Goal: Task Accomplishment & Management: Complete application form

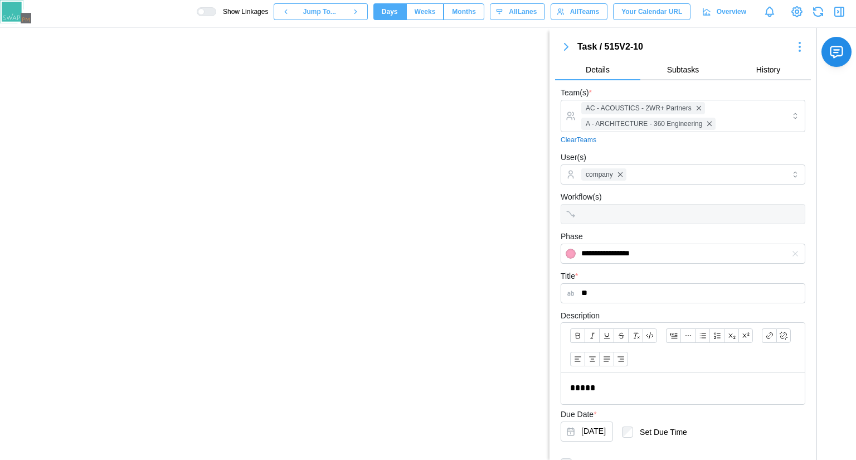
scroll to position [159, 0]
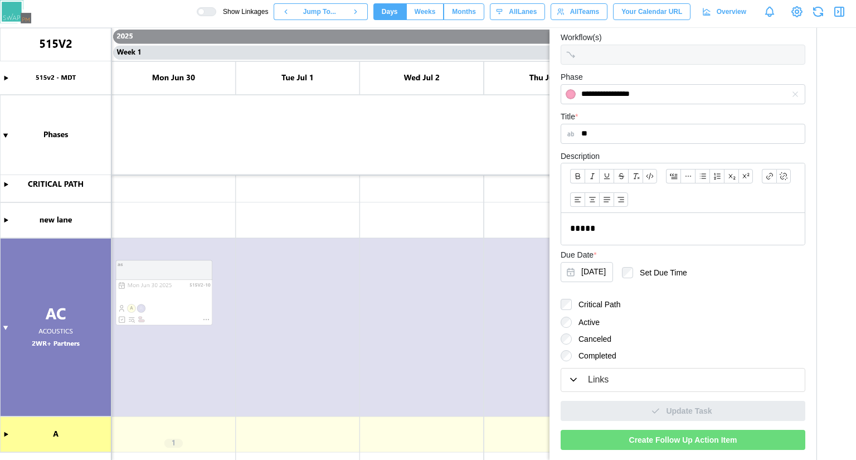
click at [735, 438] on div "Create Follow Up Action Item" at bounding box center [682, 439] width 223 height 19
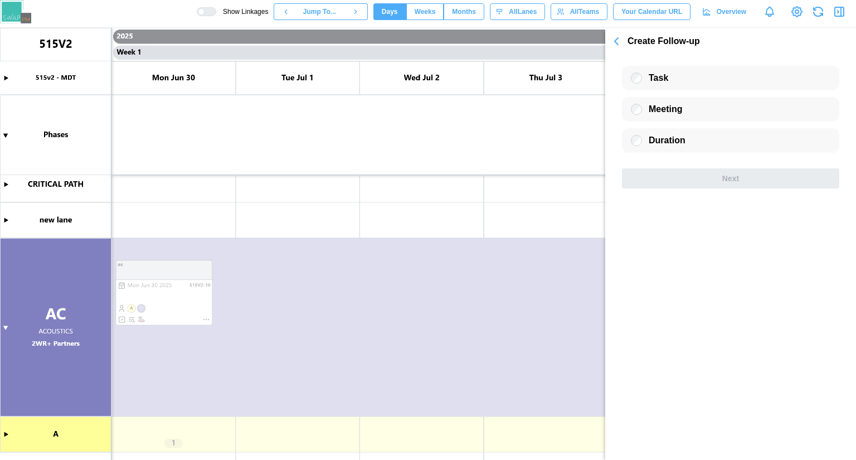
scroll to position [0, 0]
click at [619, 46] on icon "button" at bounding box center [616, 41] width 13 height 13
click at [614, 41] on icon "button" at bounding box center [616, 41] width 13 height 13
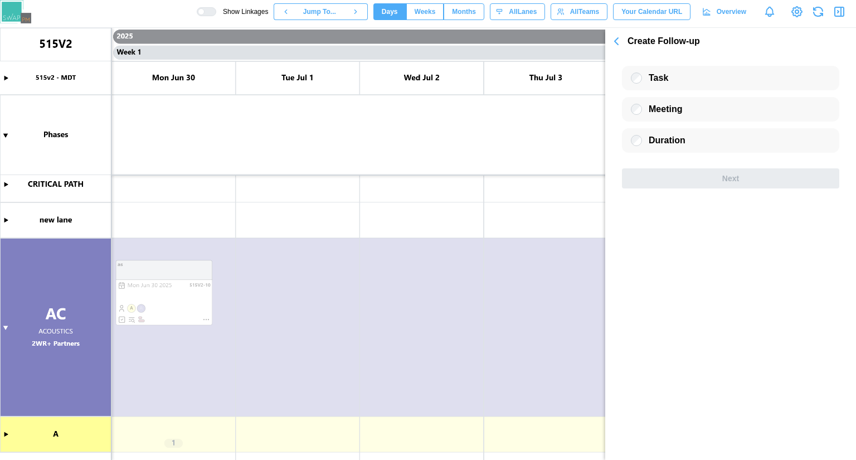
click at [614, 41] on icon "button" at bounding box center [616, 41] width 13 height 13
click at [838, 17] on icon "button" at bounding box center [839, 11] width 13 height 13
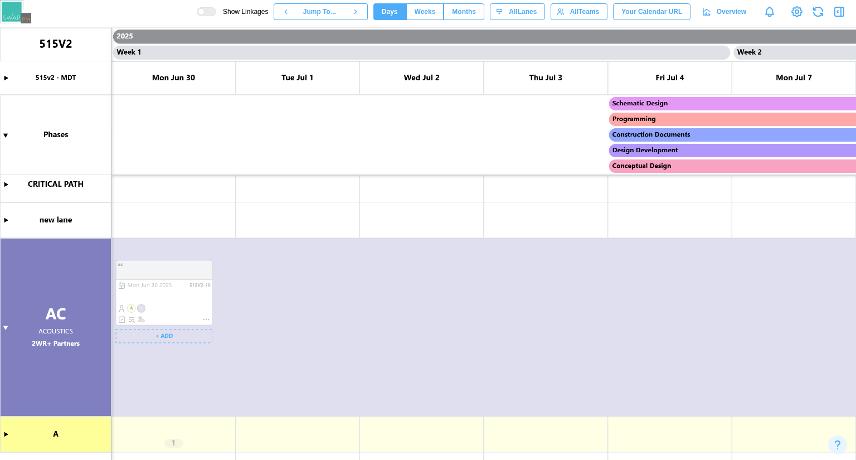
click at [158, 337] on canvas at bounding box center [428, 244] width 856 height 432
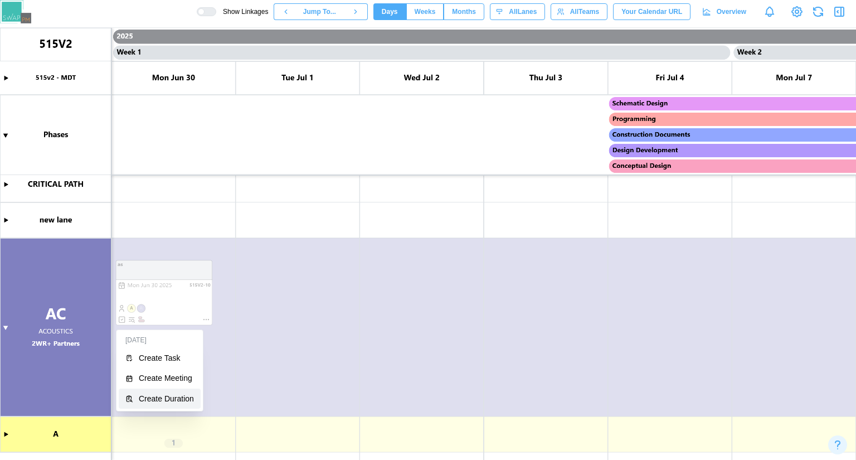
click at [169, 396] on div "Create Duration" at bounding box center [166, 398] width 55 height 9
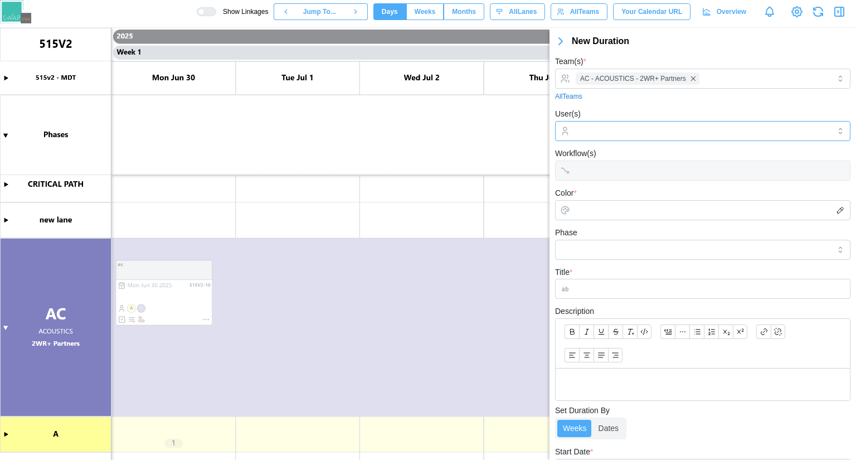
click at [659, 138] on div at bounding box center [701, 130] width 257 height 19
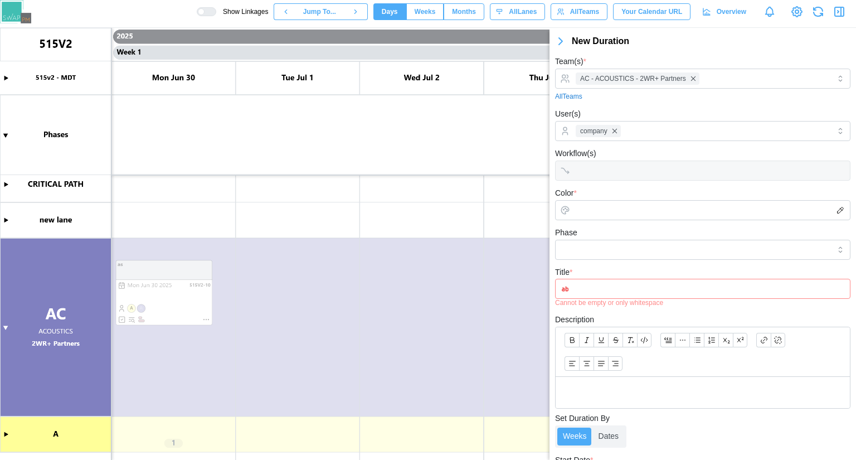
click at [836, 211] on icon "button" at bounding box center [840, 210] width 9 height 9
click at [565, 204] on input "*******" at bounding box center [702, 210] width 295 height 20
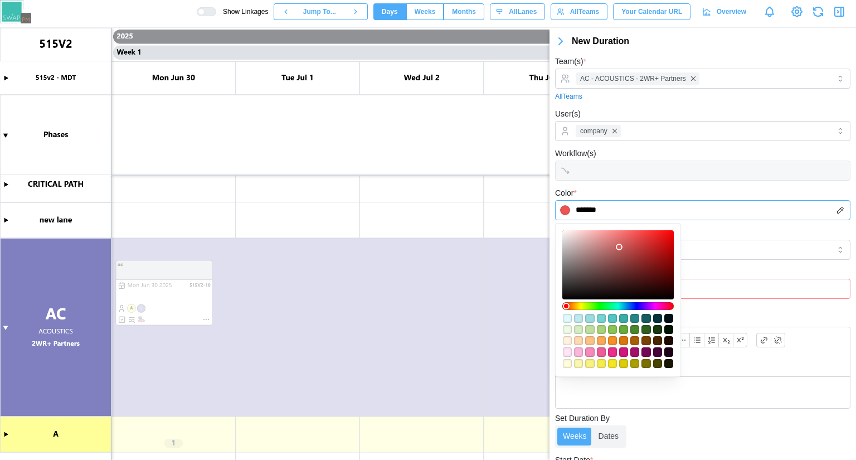
type input "*******"
drag, startPoint x: 632, startPoint y: 238, endPoint x: 670, endPoint y: 255, distance: 41.6
click at [670, 255] on div at bounding box center [617, 264] width 111 height 69
click at [760, 227] on div "Phase" at bounding box center [702, 243] width 295 height 34
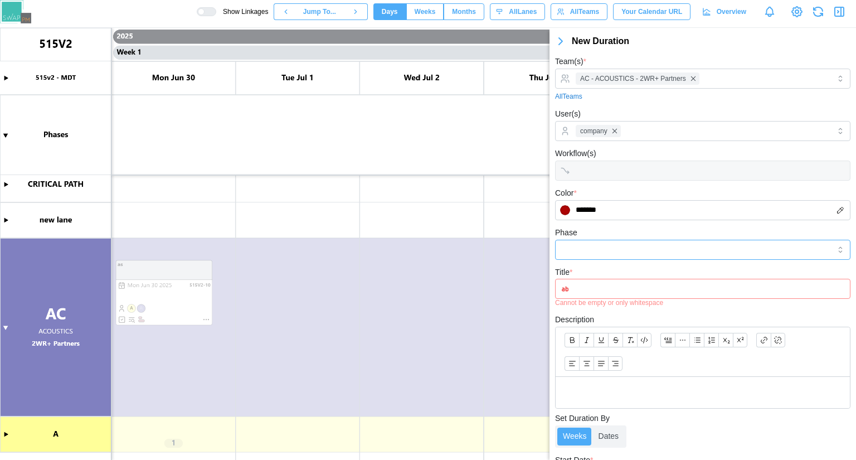
click at [679, 257] on input "Phase" at bounding box center [702, 250] width 295 height 20
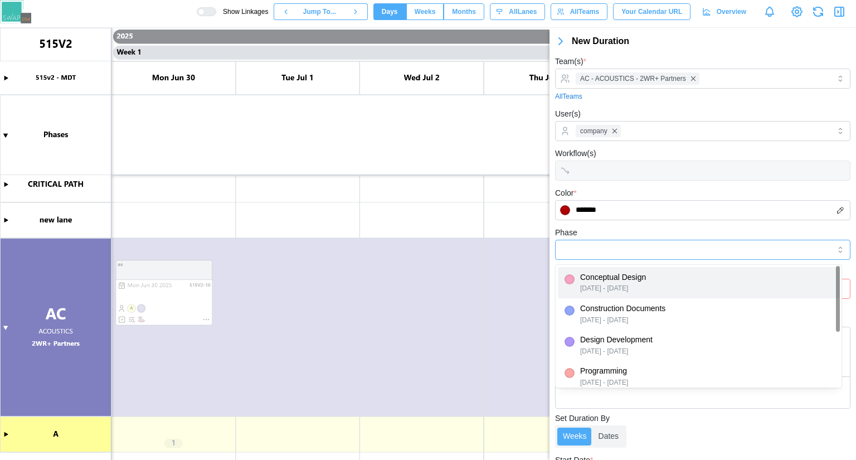
type input "**********"
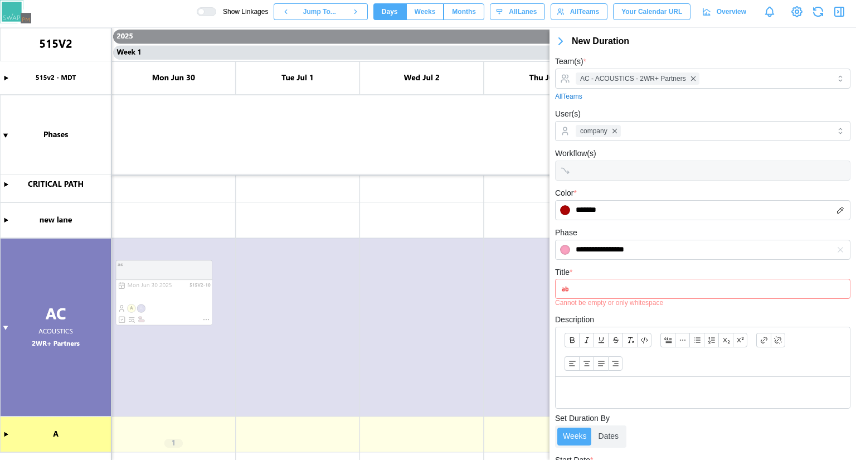
click at [655, 285] on input "Title *" at bounding box center [702, 289] width 295 height 20
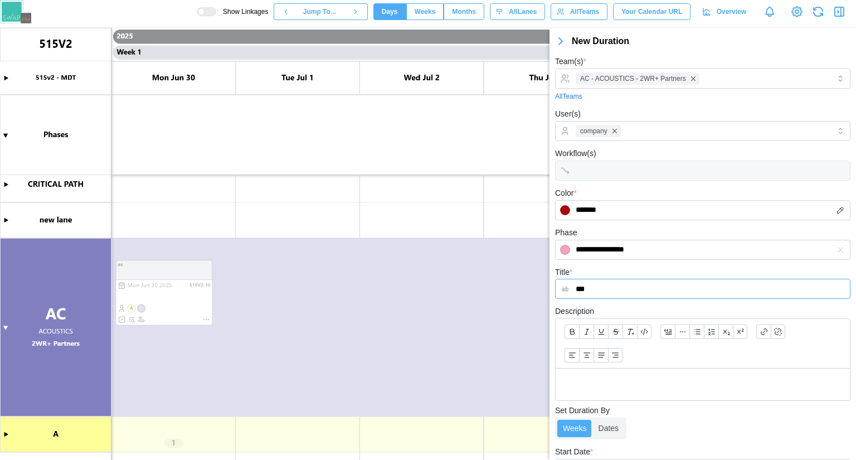
scroll to position [126, 0]
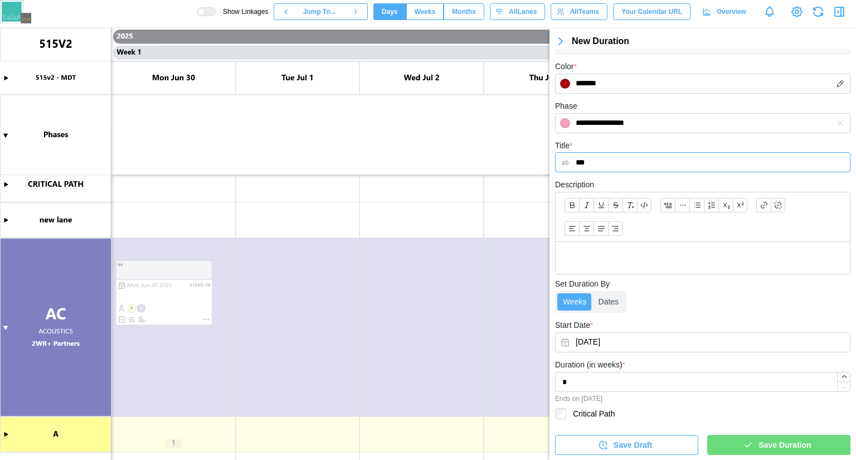
type input "***"
click at [781, 444] on span "Save Duration" at bounding box center [784, 444] width 52 height 19
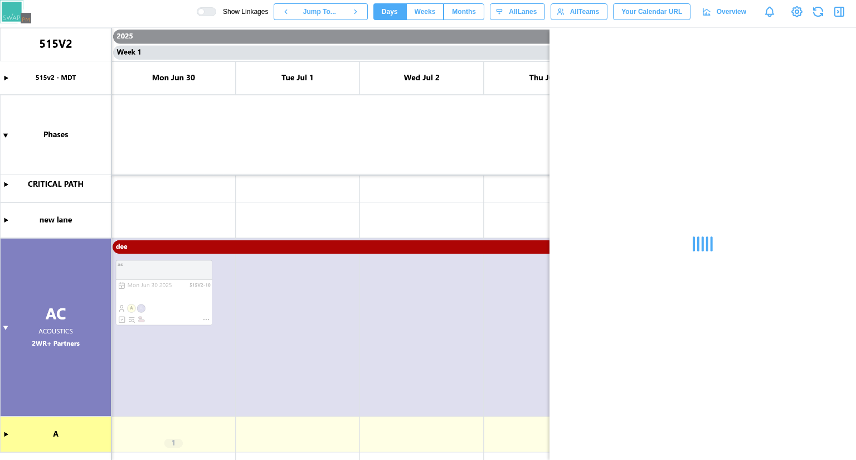
scroll to position [0, 0]
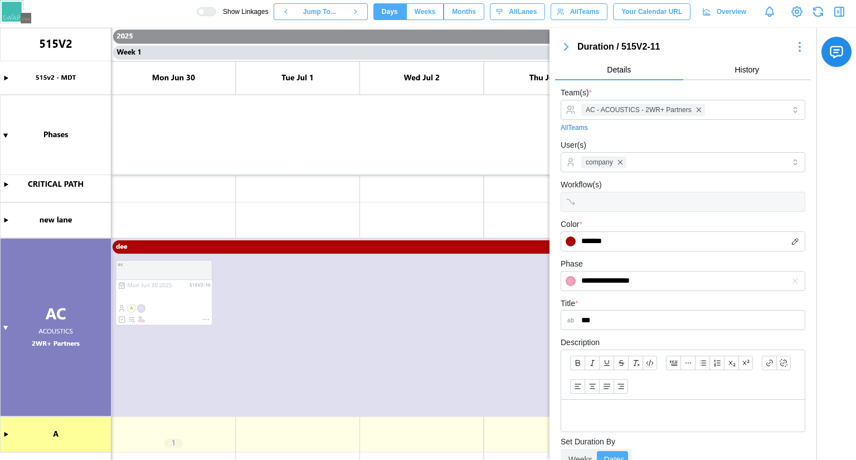
click at [839, 11] on icon "button" at bounding box center [839, 11] width 13 height 13
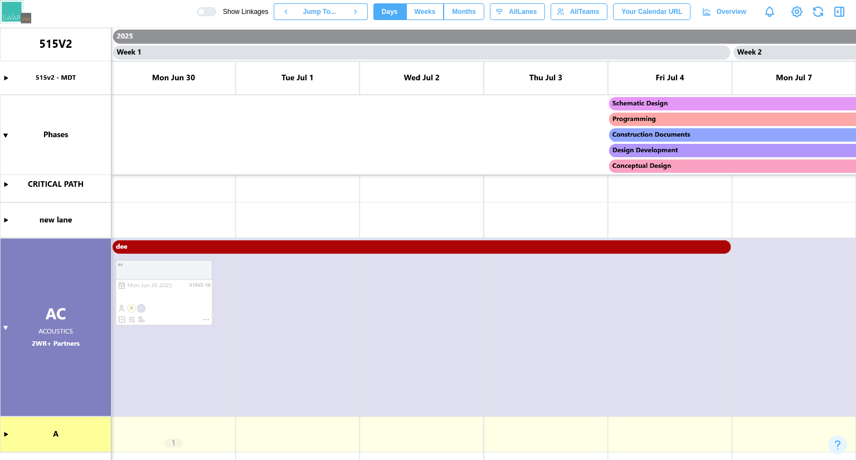
click at [160, 335] on canvas at bounding box center [428, 244] width 856 height 432
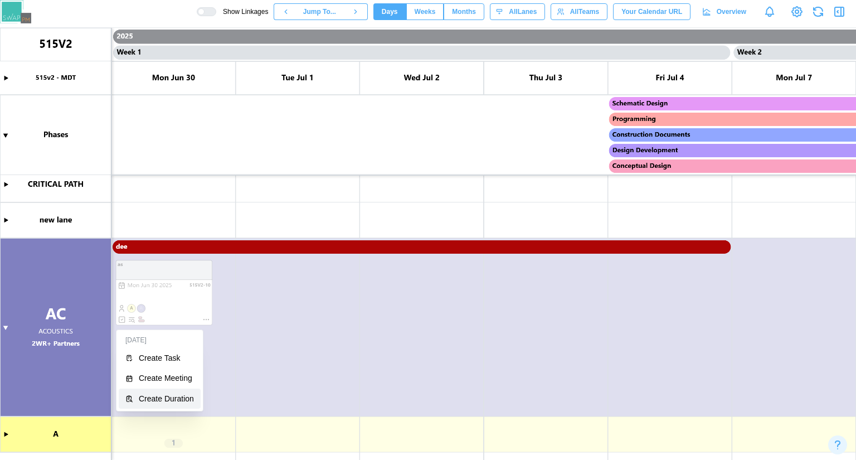
click at [168, 394] on div "Create Duration" at bounding box center [166, 398] width 55 height 9
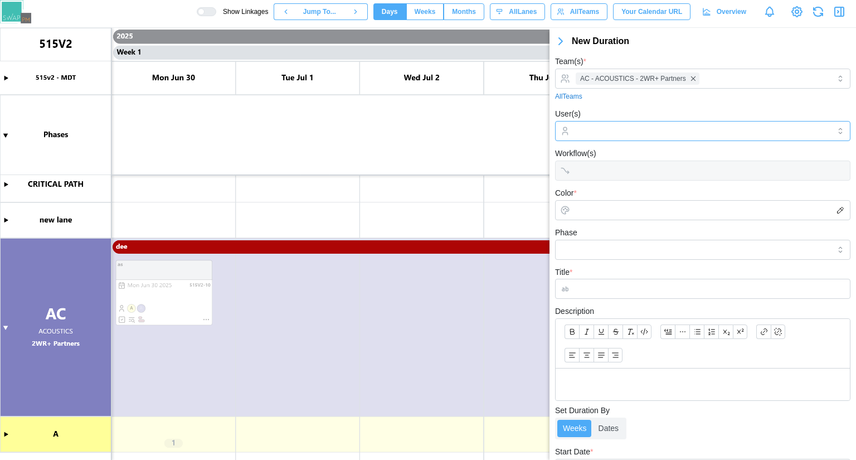
click at [694, 131] on input "User(s)" at bounding box center [703, 130] width 254 height 9
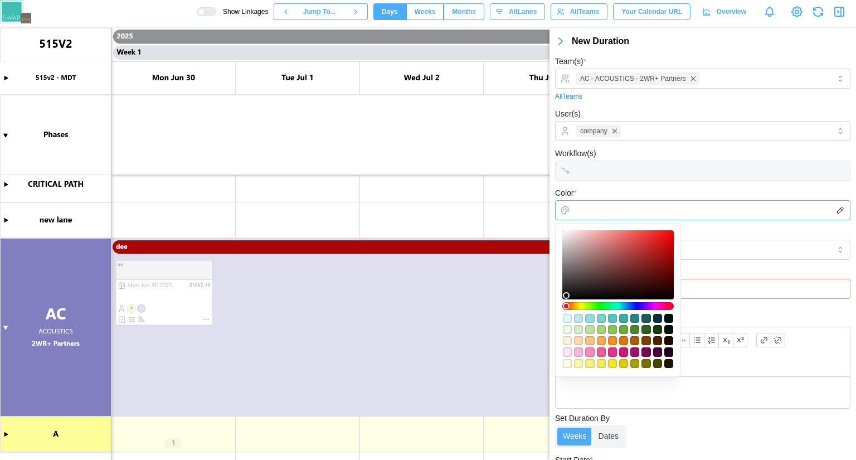
click at [633, 206] on input "Color *" at bounding box center [702, 210] width 295 height 20
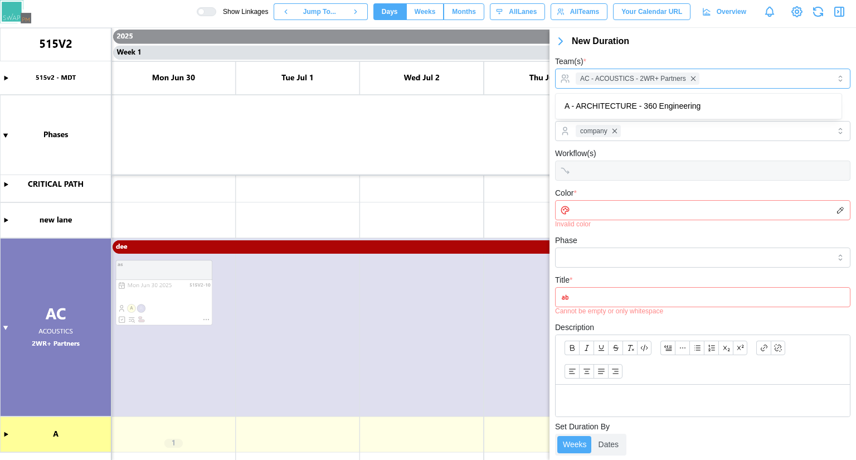
click at [830, 77] on div "AC - ACOUSTICS - 2WR+ Partners" at bounding box center [702, 79] width 295 height 20
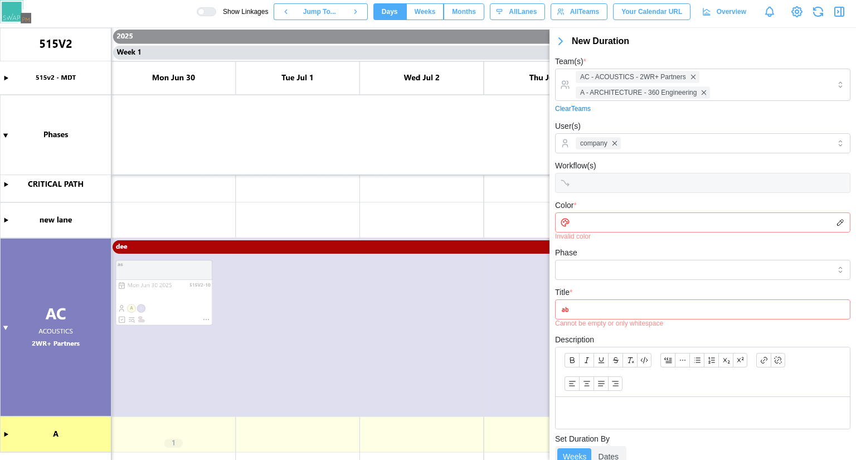
click at [626, 223] on input "Color *" at bounding box center [702, 222] width 295 height 20
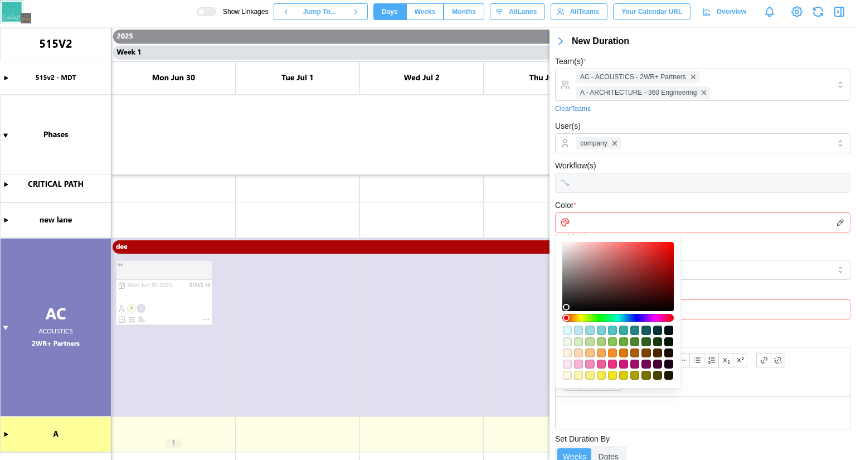
click at [612, 328] on div "#52c6c4" at bounding box center [612, 329] width 9 height 9
type input "*******"
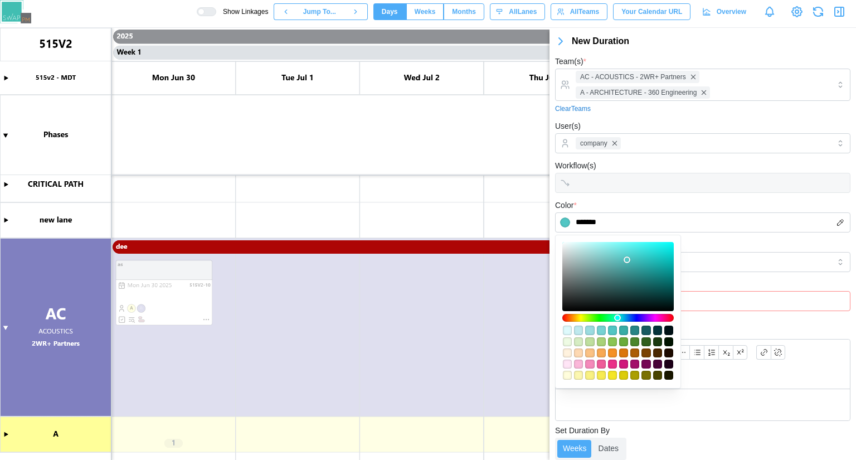
click at [819, 296] on input "Title *" at bounding box center [702, 301] width 295 height 20
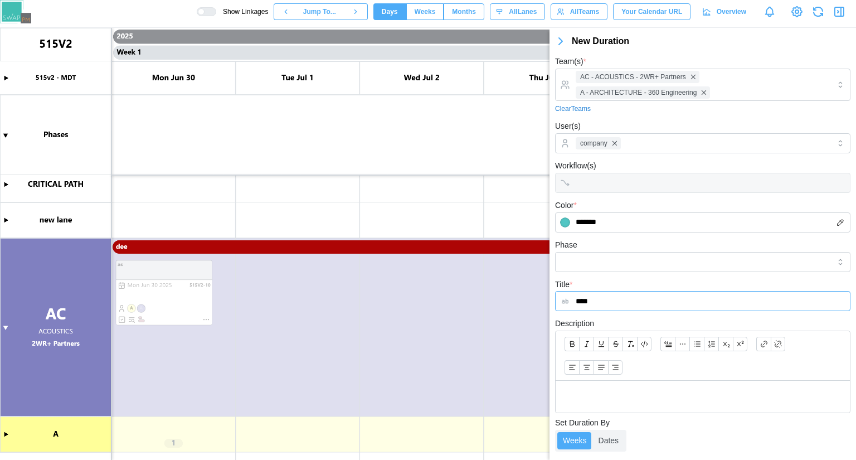
type input "****"
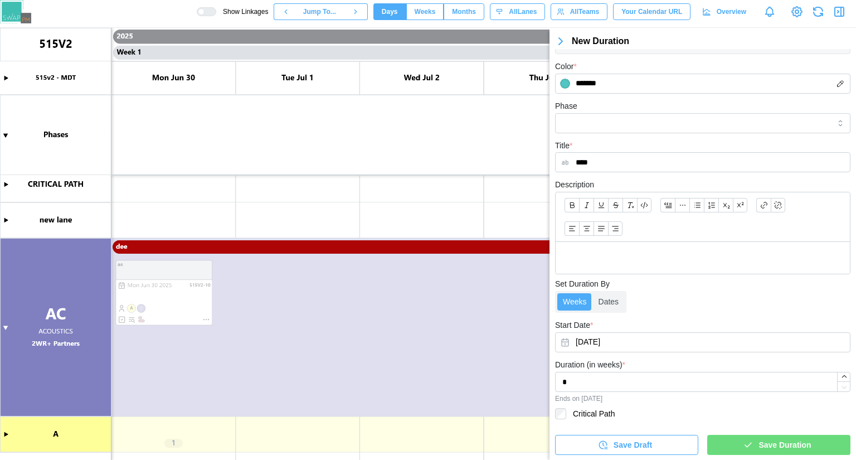
drag, startPoint x: 626, startPoint y: 381, endPoint x: 776, endPoint y: 440, distance: 161.1
click at [776, 440] on span "Save Duration" at bounding box center [784, 444] width 52 height 19
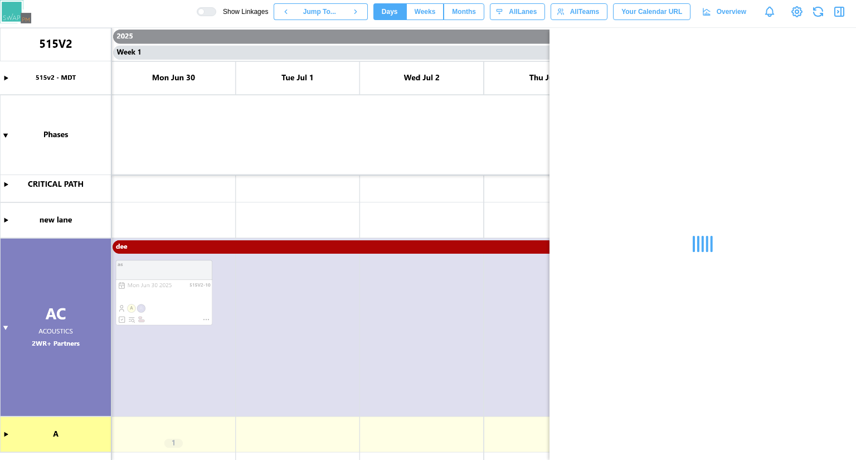
scroll to position [0, 0]
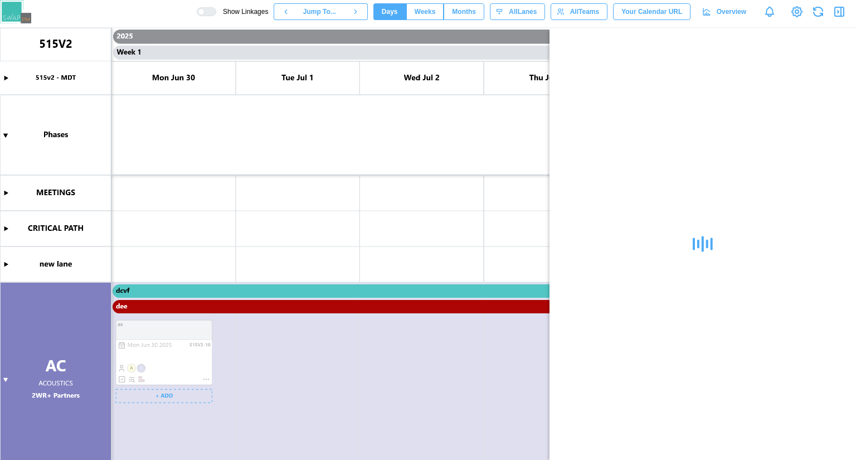
click at [838, 13] on icon "button" at bounding box center [838, 12] width 1 height 2
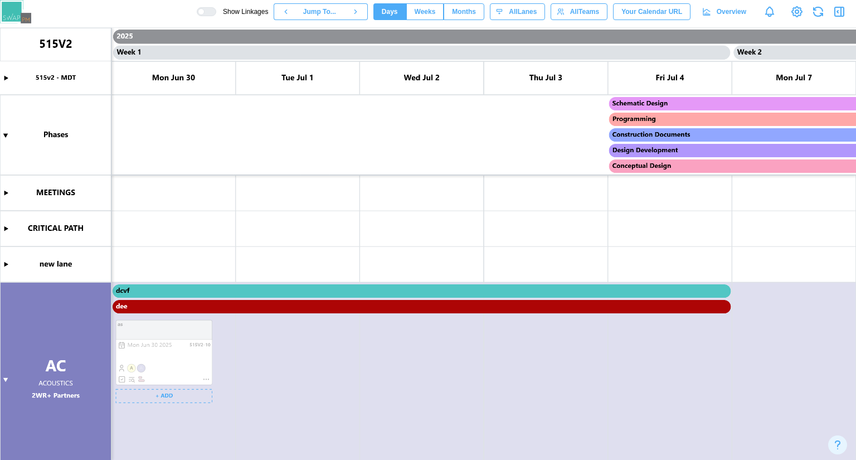
click at [178, 397] on canvas at bounding box center [428, 244] width 856 height 432
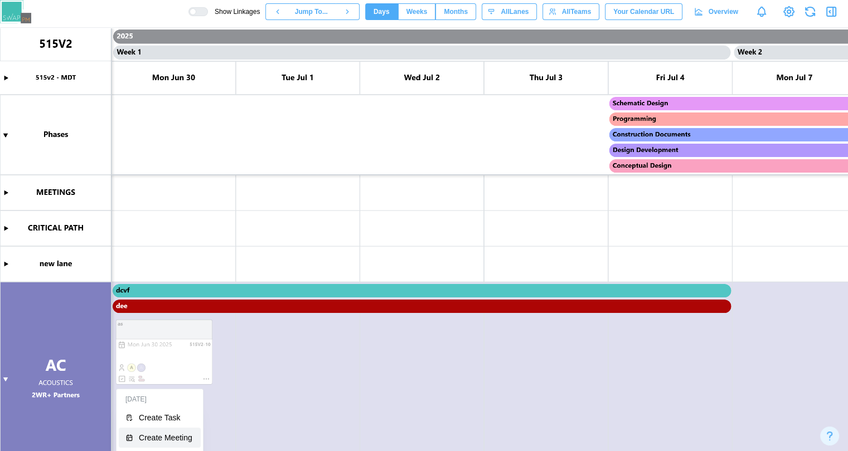
click at [171, 431] on button "Create Meeting" at bounding box center [160, 438] width 82 height 20
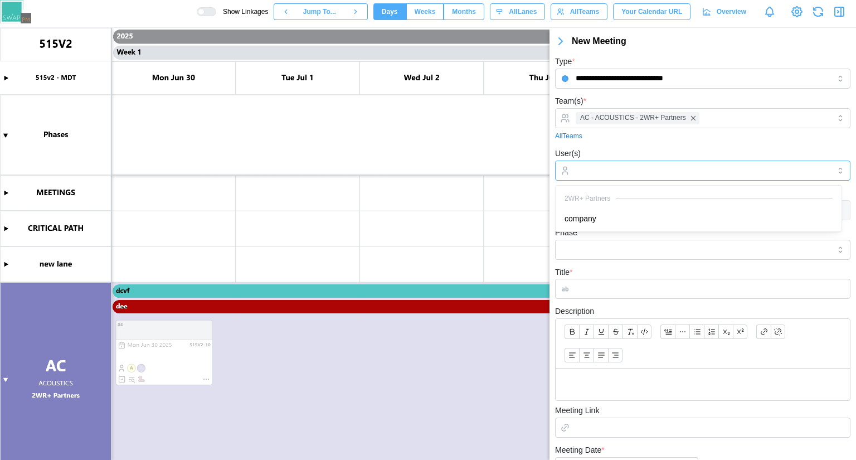
click at [632, 164] on div at bounding box center [701, 170] width 257 height 19
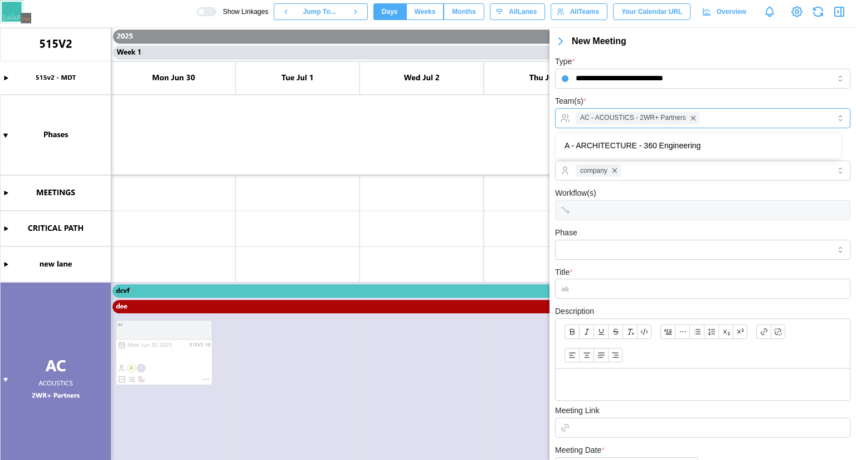
click at [737, 112] on div "AC - ACOUSTICS - 2WR+ Partners" at bounding box center [701, 118] width 257 height 19
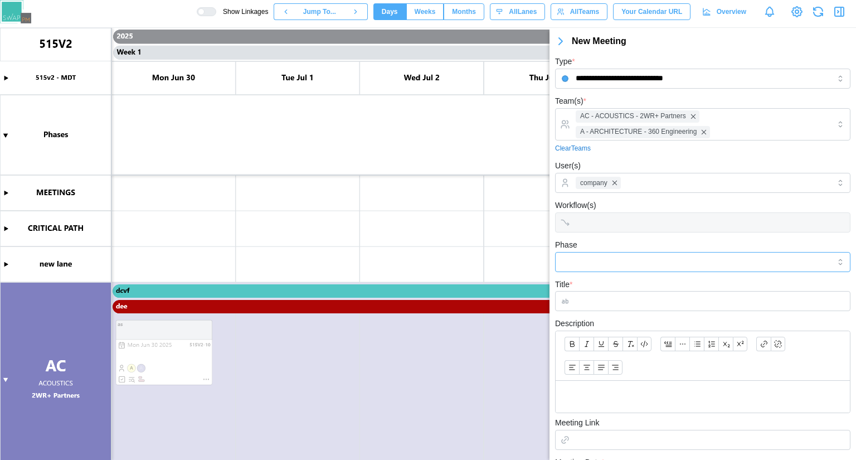
click at [624, 264] on input "Phase" at bounding box center [702, 262] width 295 height 20
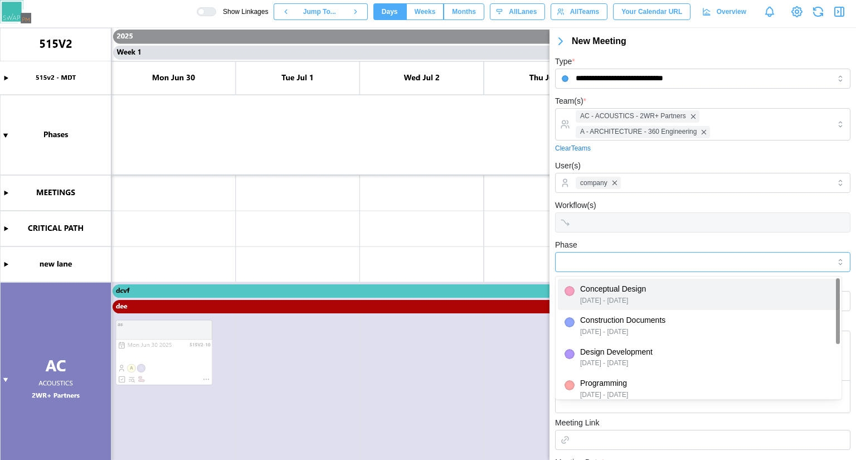
type input "**********"
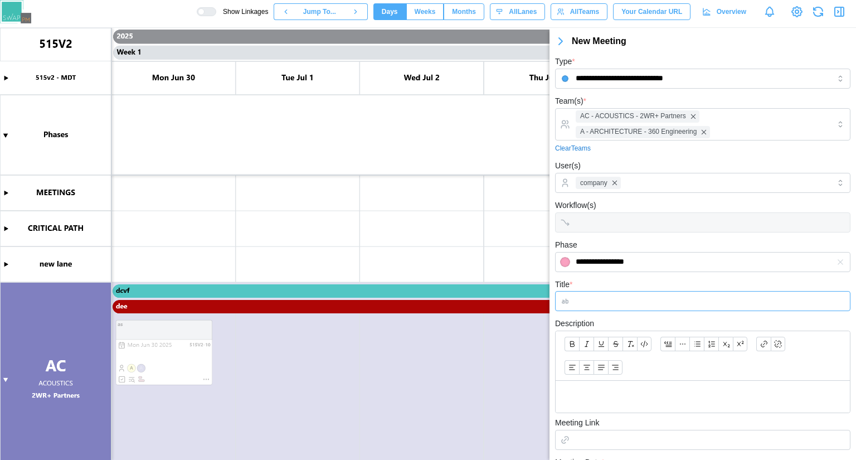
click at [626, 298] on input "Title *" at bounding box center [702, 301] width 295 height 20
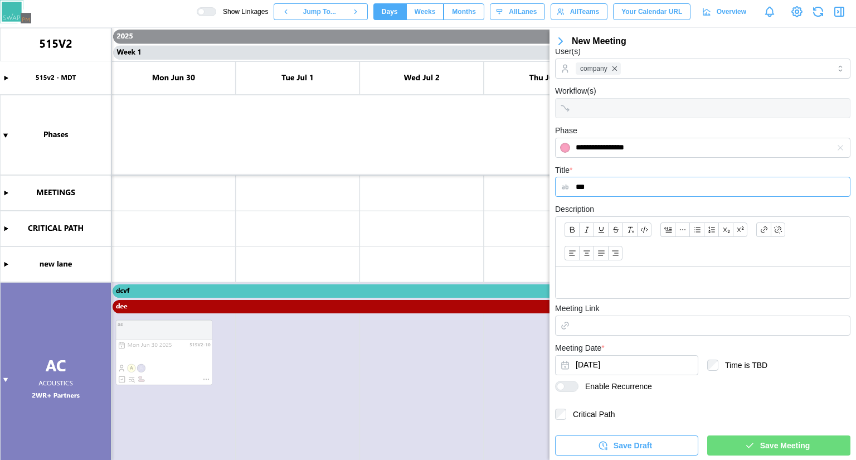
type input "***"
drag, startPoint x: 820, startPoint y: 441, endPoint x: 846, endPoint y: 430, distance: 28.5
click at [820, 440] on div "Save Meeting" at bounding box center [776, 445] width 125 height 19
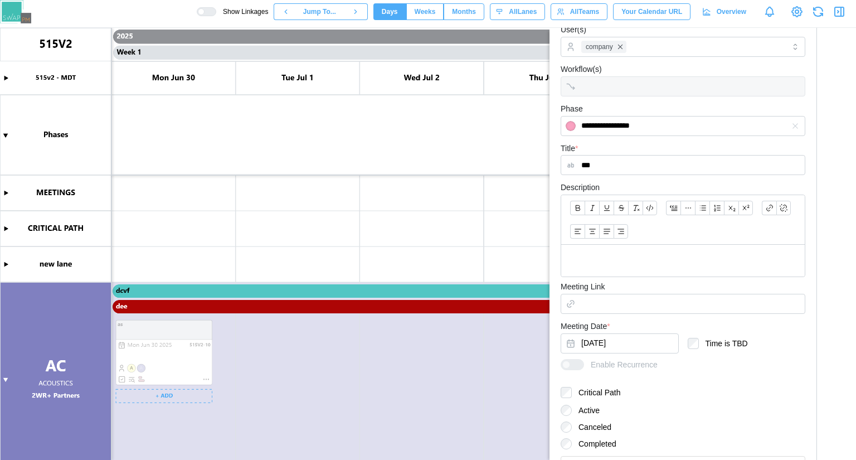
scroll to position [0, 0]
click at [842, 3] on div "Show Linkages Jump To... Days Weeks Months days All Lanes All Teams Your Calend…" at bounding box center [526, 11] width 659 height 19
click at [841, 9] on icon "button" at bounding box center [839, 11] width 13 height 13
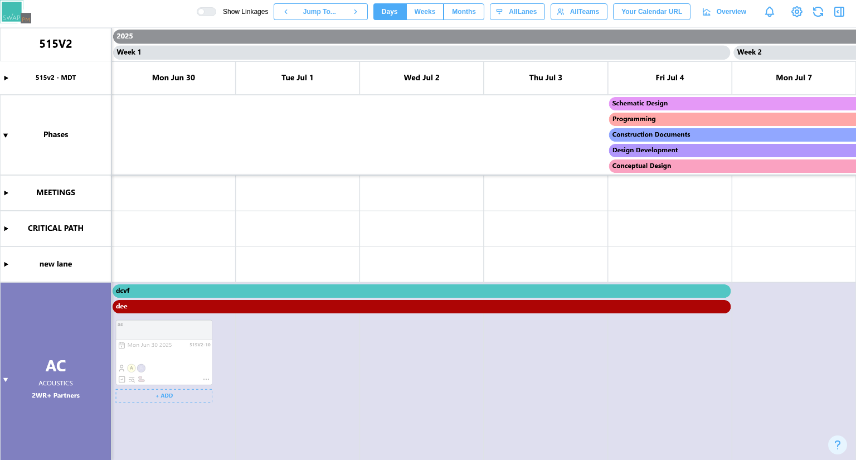
scroll to position [60, 0]
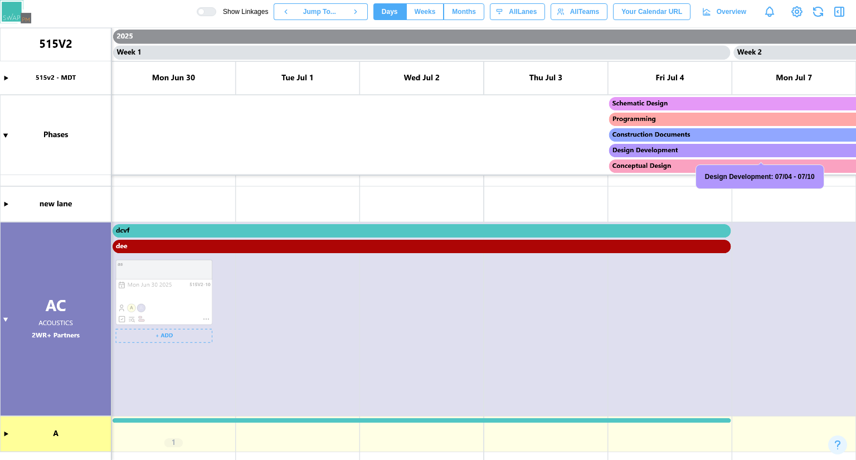
click at [145, 347] on canvas at bounding box center [428, 244] width 856 height 432
click at [151, 340] on canvas at bounding box center [428, 244] width 856 height 432
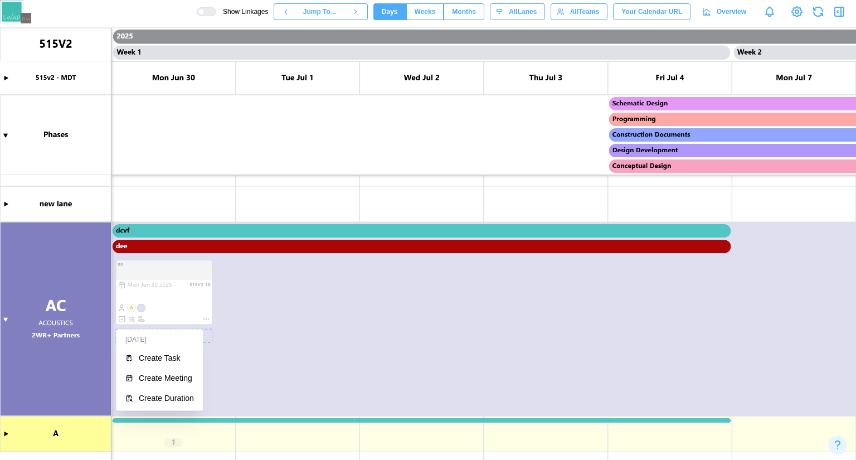
click at [158, 334] on div "[DATE]" at bounding box center [160, 340] width 82 height 16
click at [172, 376] on div "Create Meeting" at bounding box center [166, 377] width 55 height 9
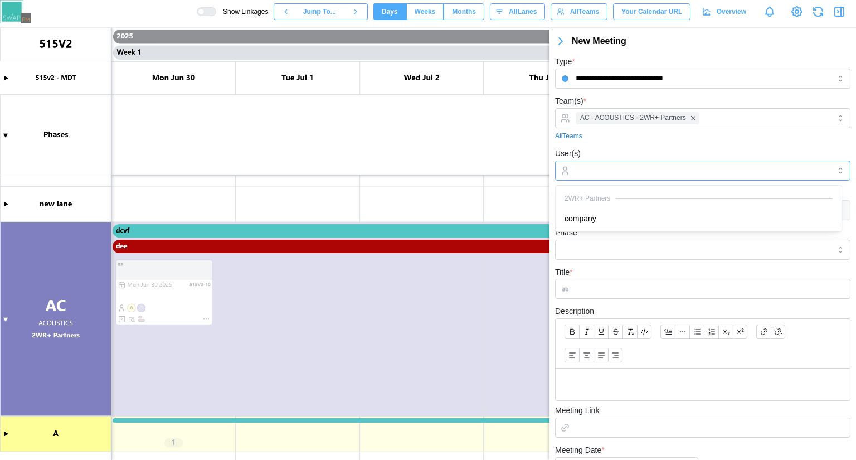
click at [642, 171] on input "User(s)" at bounding box center [703, 170] width 254 height 9
click at [685, 245] on input "Phase" at bounding box center [702, 250] width 295 height 20
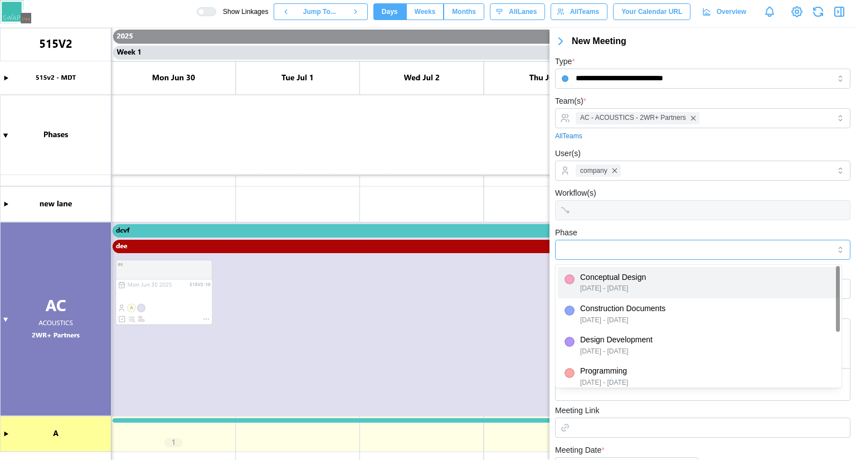
type input "**********"
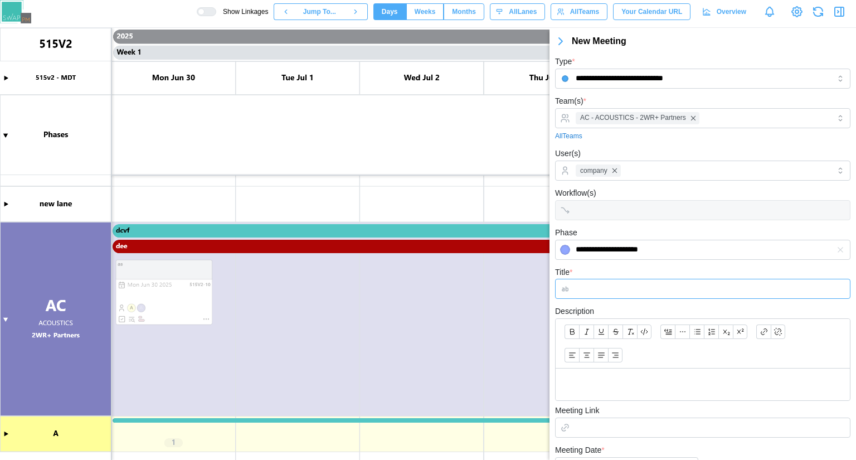
click at [636, 284] on input "Title *" at bounding box center [702, 289] width 295 height 20
type input "*******"
click at [588, 397] on div at bounding box center [703, 384] width 294 height 32
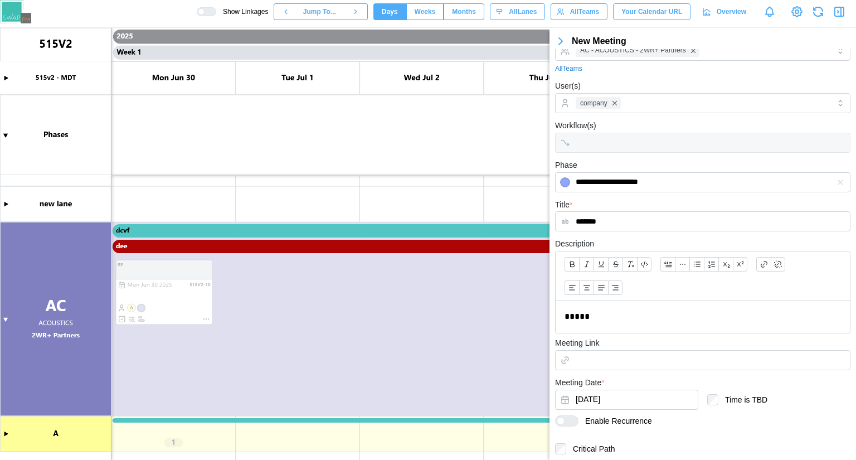
scroll to position [103, 0]
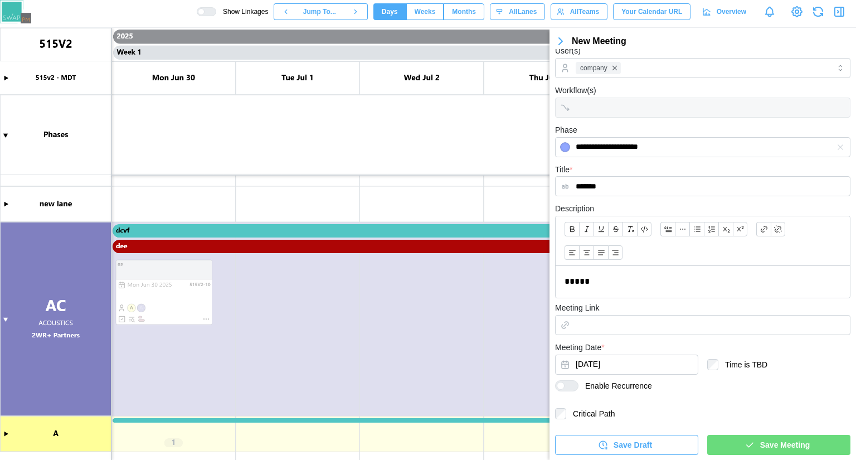
click at [760, 450] on span "Save Meeting" at bounding box center [785, 444] width 50 height 19
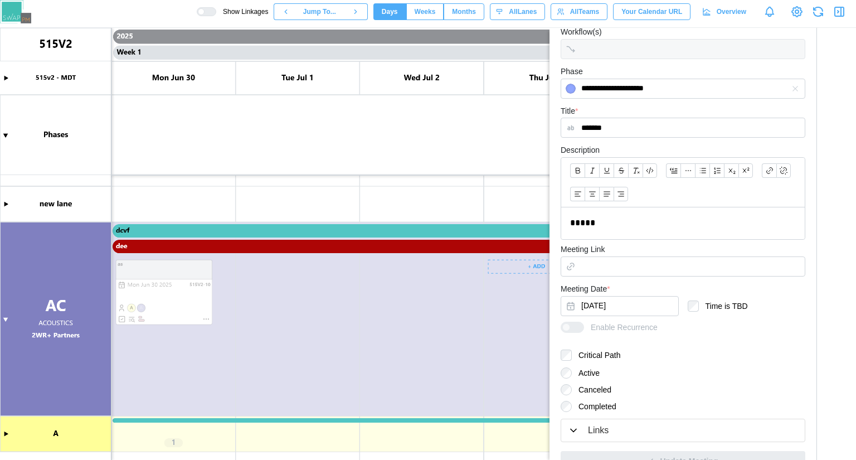
scroll to position [243, 0]
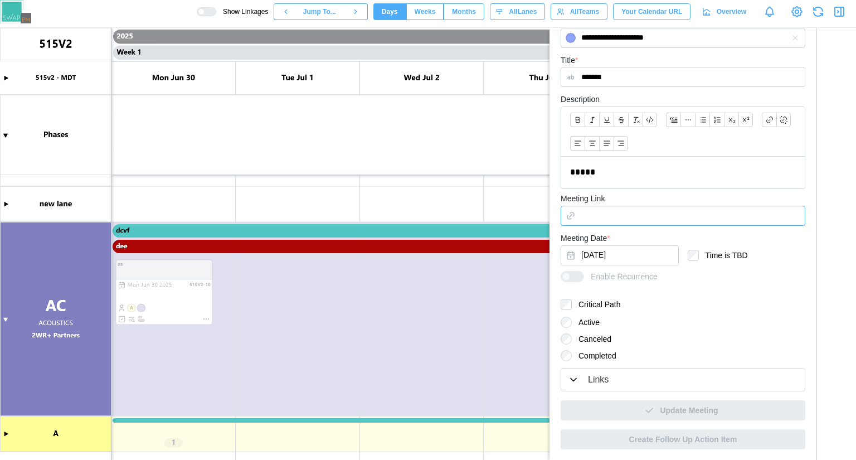
click at [640, 223] on input "Meeting Link" at bounding box center [683, 216] width 245 height 20
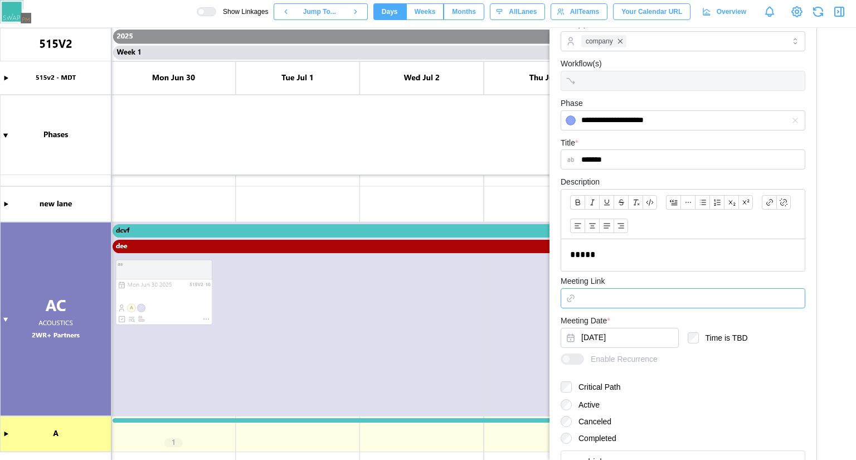
scroll to position [76, 0]
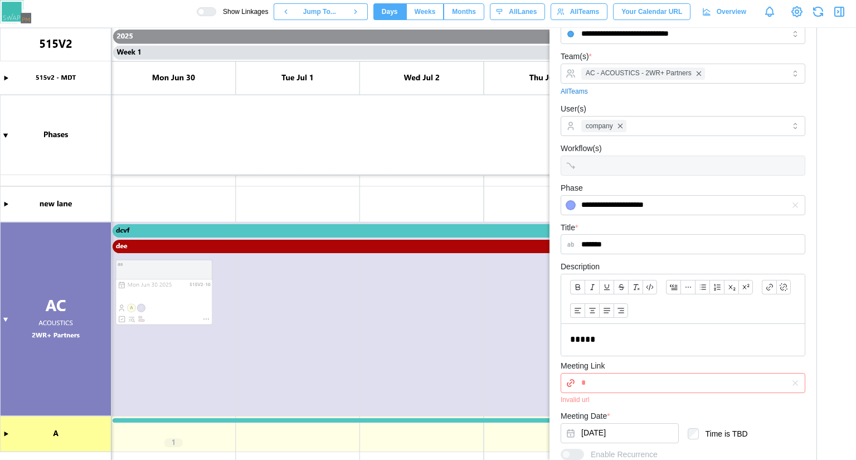
type input "*"
click at [665, 387] on input "*" at bounding box center [683, 383] width 245 height 20
paste input "**********"
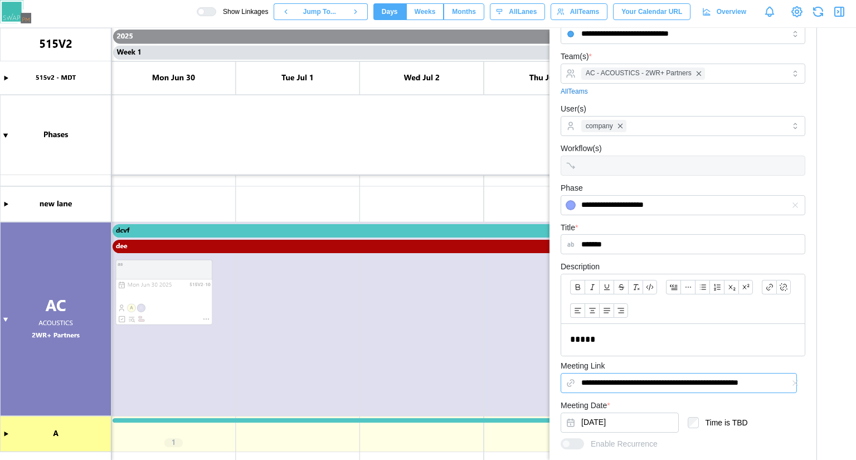
scroll to position [243, 0]
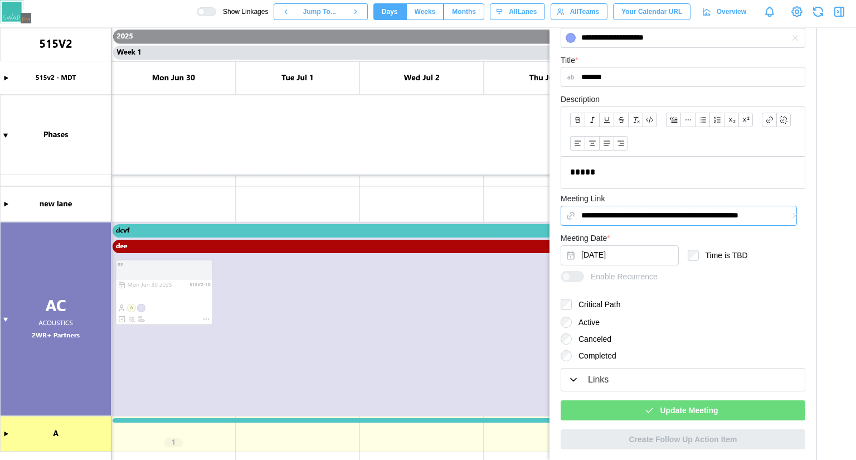
type input "**********"
click at [668, 443] on div "**********" at bounding box center [683, 145] width 256 height 617
click at [675, 401] on span "Update Meeting" at bounding box center [689, 410] width 58 height 19
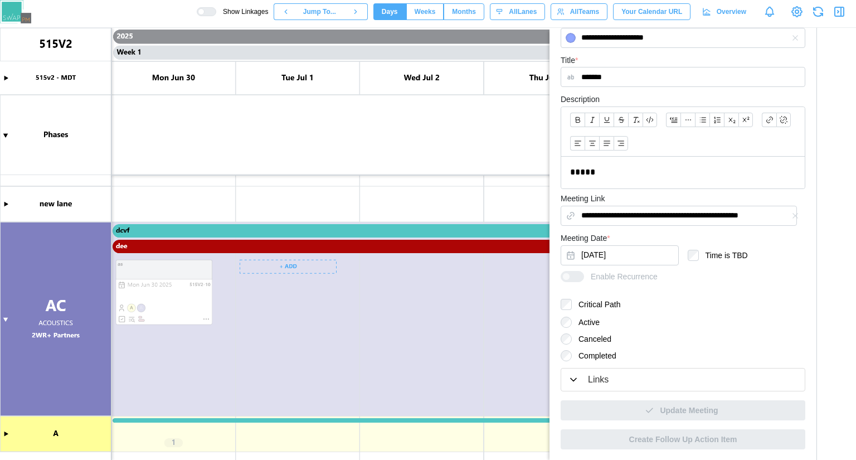
click at [296, 253] on canvas at bounding box center [428, 244] width 856 height 432
click at [303, 264] on canvas at bounding box center [428, 244] width 856 height 432
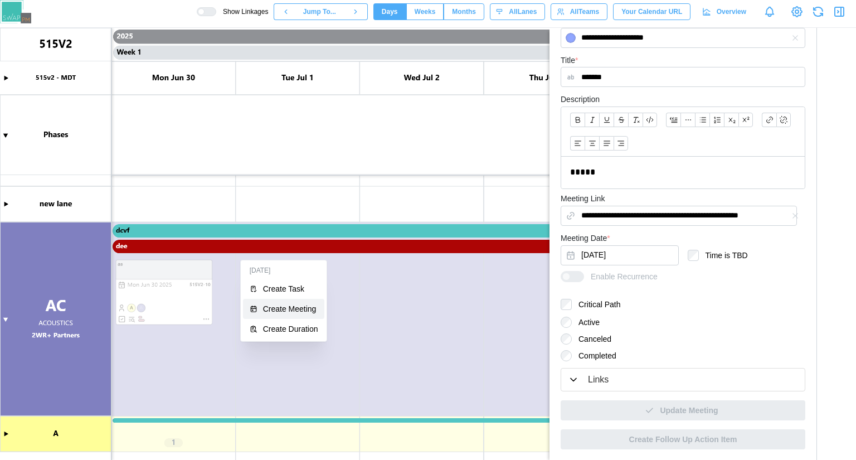
click at [298, 309] on div "Create Meeting" at bounding box center [290, 308] width 55 height 9
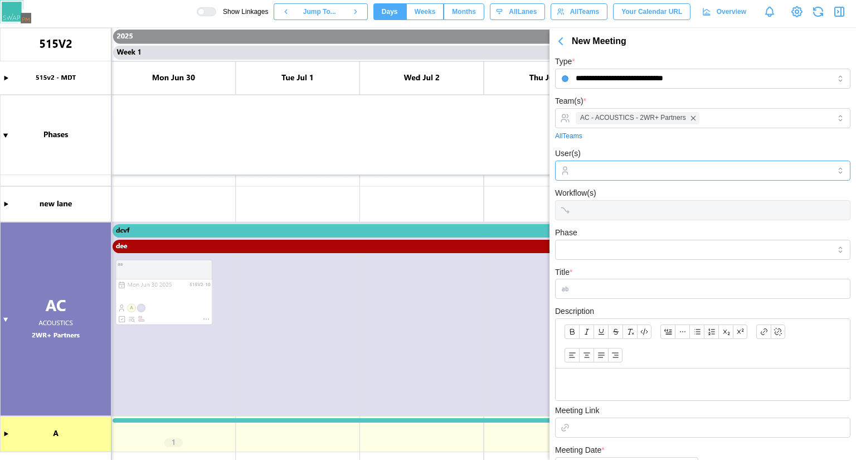
click at [660, 171] on input "User(s)" at bounding box center [703, 170] width 254 height 9
click at [663, 246] on input "Phase" at bounding box center [702, 250] width 295 height 20
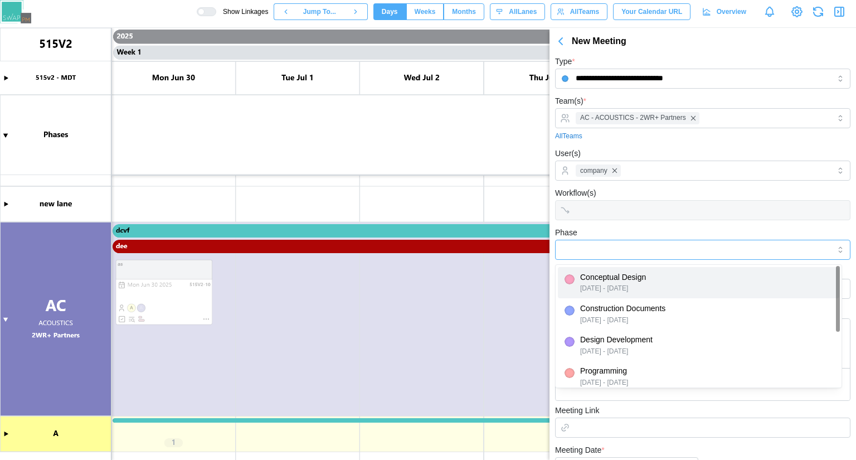
type input "**********"
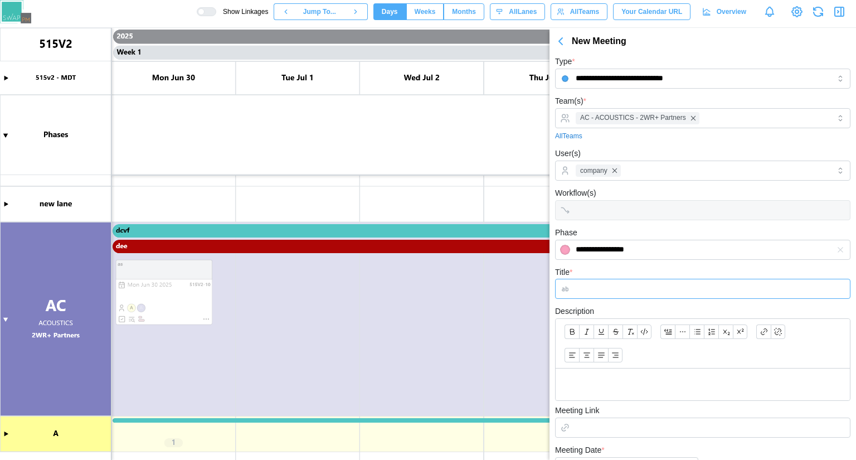
click at [675, 284] on input "Title *" at bounding box center [702, 289] width 295 height 20
type input "*****"
click at [685, 375] on div at bounding box center [703, 384] width 294 height 32
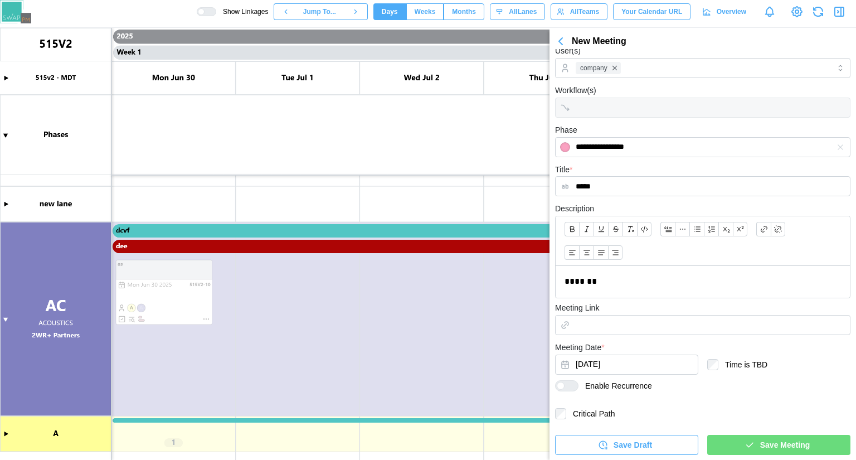
click at [793, 442] on span "Save Meeting" at bounding box center [785, 444] width 50 height 19
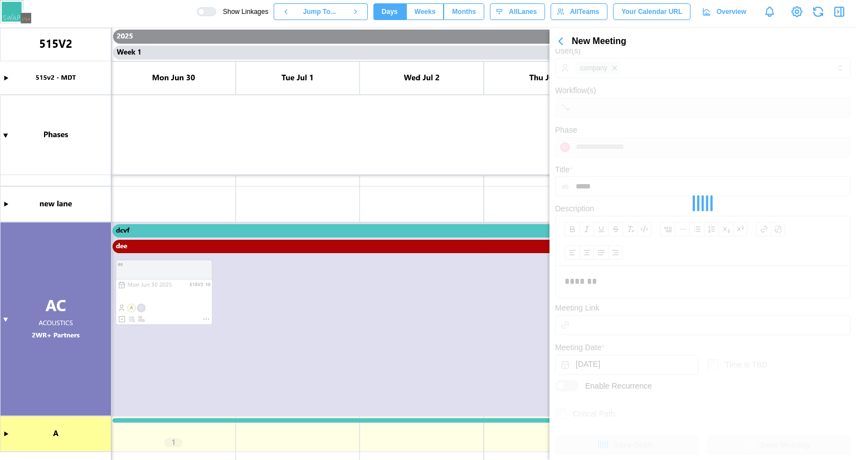
scroll to position [0, 0]
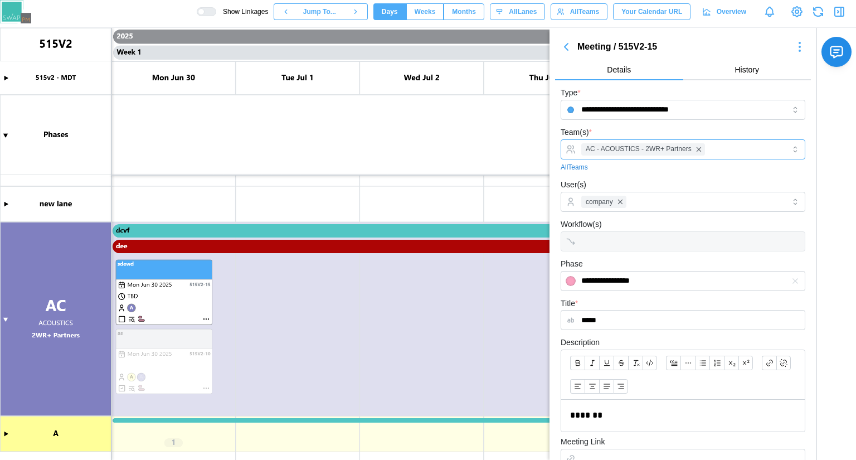
click at [739, 142] on div "AC - ACOUSTICS - 2WR+ Partners" at bounding box center [681, 149] width 206 height 19
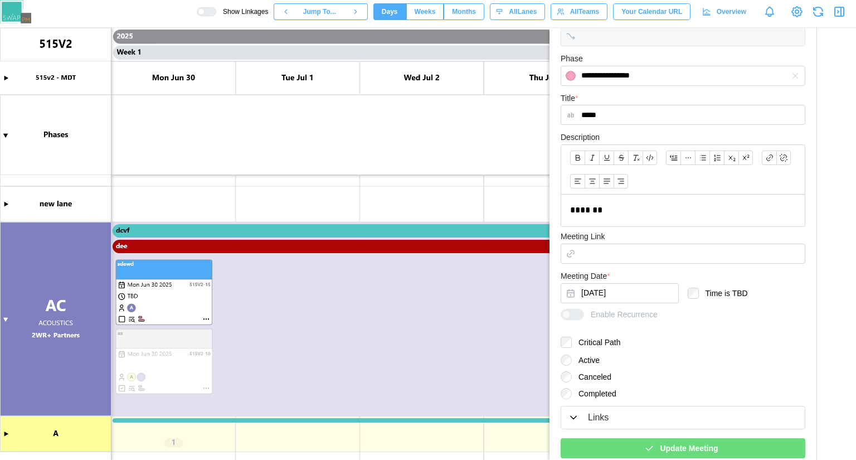
scroll to position [223, 0]
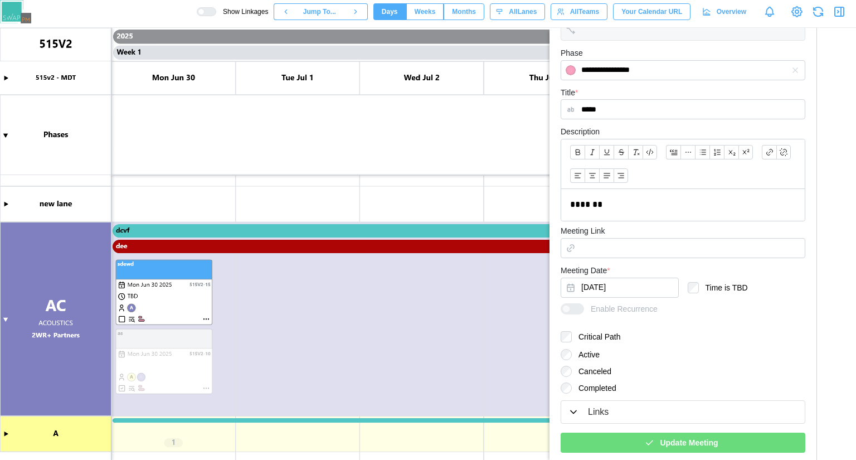
click at [754, 437] on div "Update Meeting" at bounding box center [681, 442] width 227 height 19
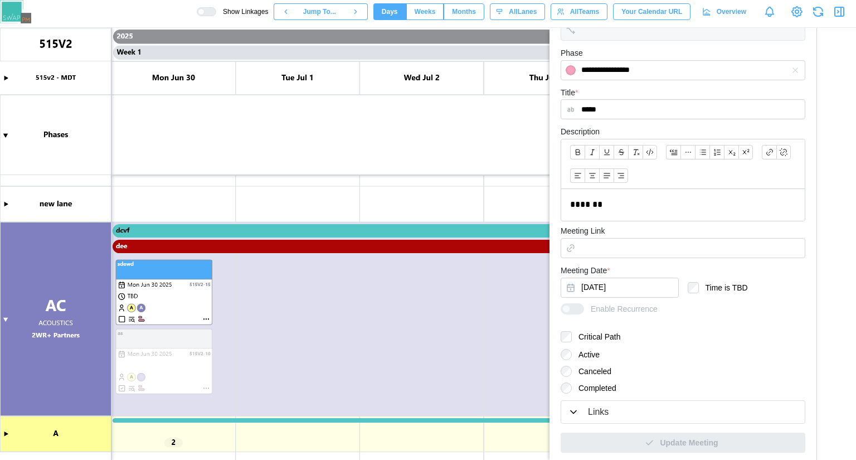
scroll to position [60, 0]
